Goal: Task Accomplishment & Management: Use online tool/utility

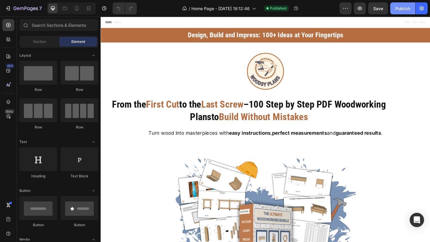
click at [407, 12] on button "Publish" at bounding box center [402, 8] width 25 height 12
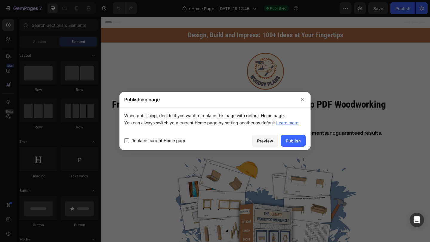
click at [127, 141] on input "checkbox" at bounding box center [126, 140] width 5 height 5
checkbox input "true"
click at [291, 140] on div "Publish" at bounding box center [292, 141] width 15 height 6
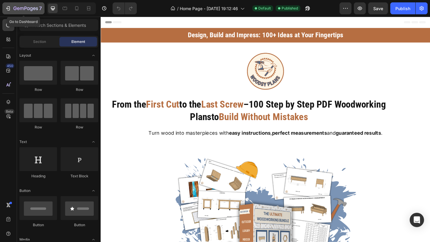
click at [32, 12] on div "7" at bounding box center [27, 8] width 28 height 7
